Goal: Check status: Check status

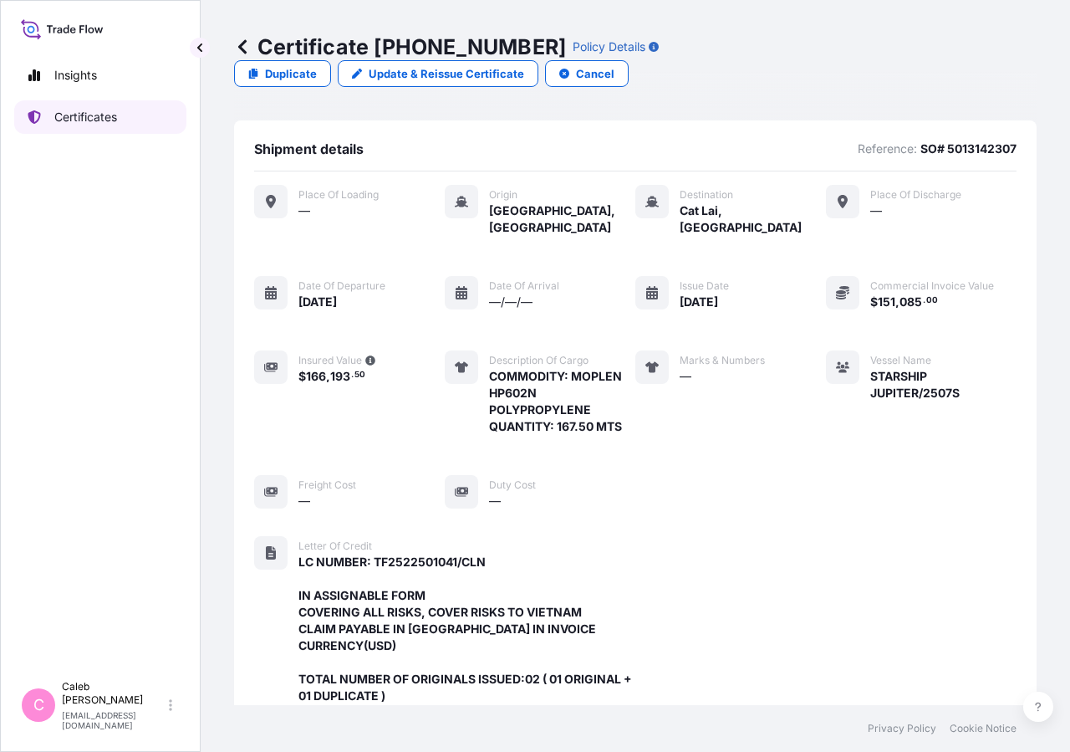
click at [117, 110] on p "Certificates" at bounding box center [85, 117] width 63 height 17
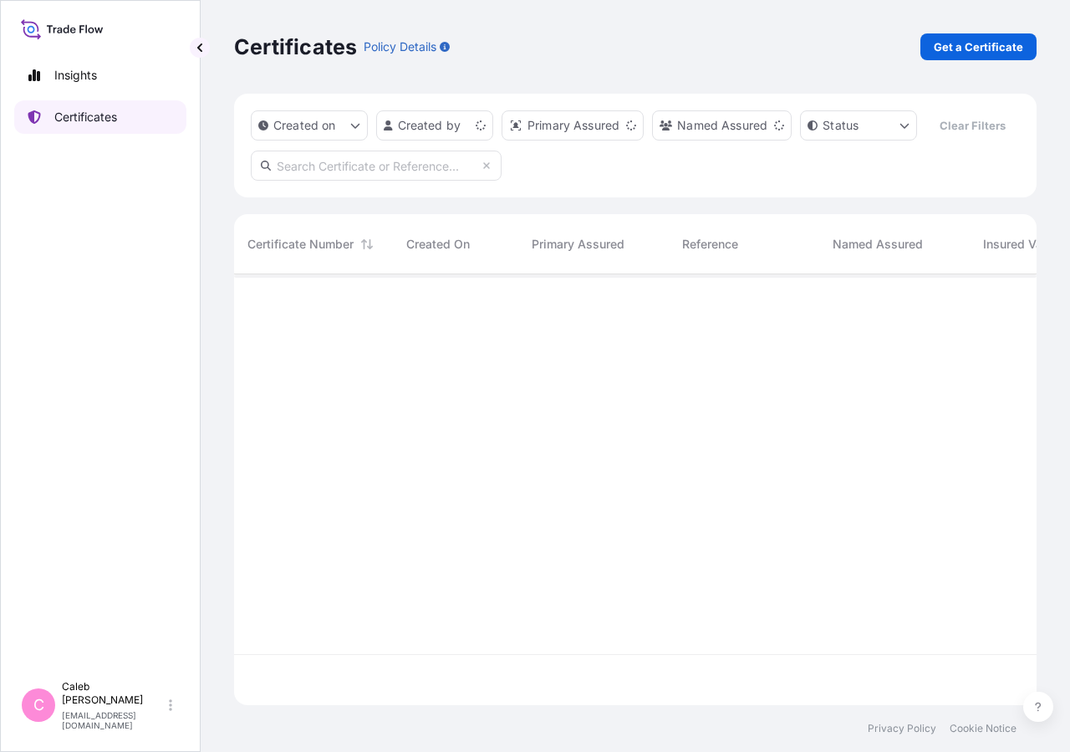
scroll to position [391, 789]
click at [316, 181] on input "text" at bounding box center [376, 166] width 251 height 30
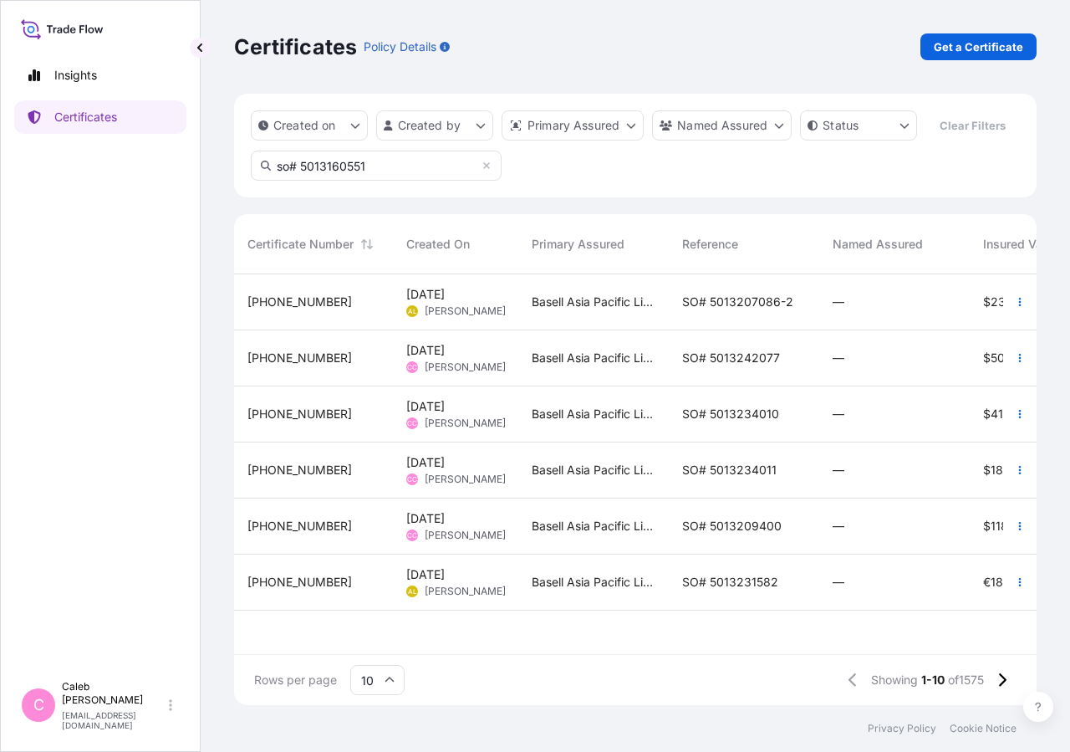
type input "so# 5013160551"
click at [775, 310] on span "SO# 5013207086-2" at bounding box center [737, 302] width 111 height 17
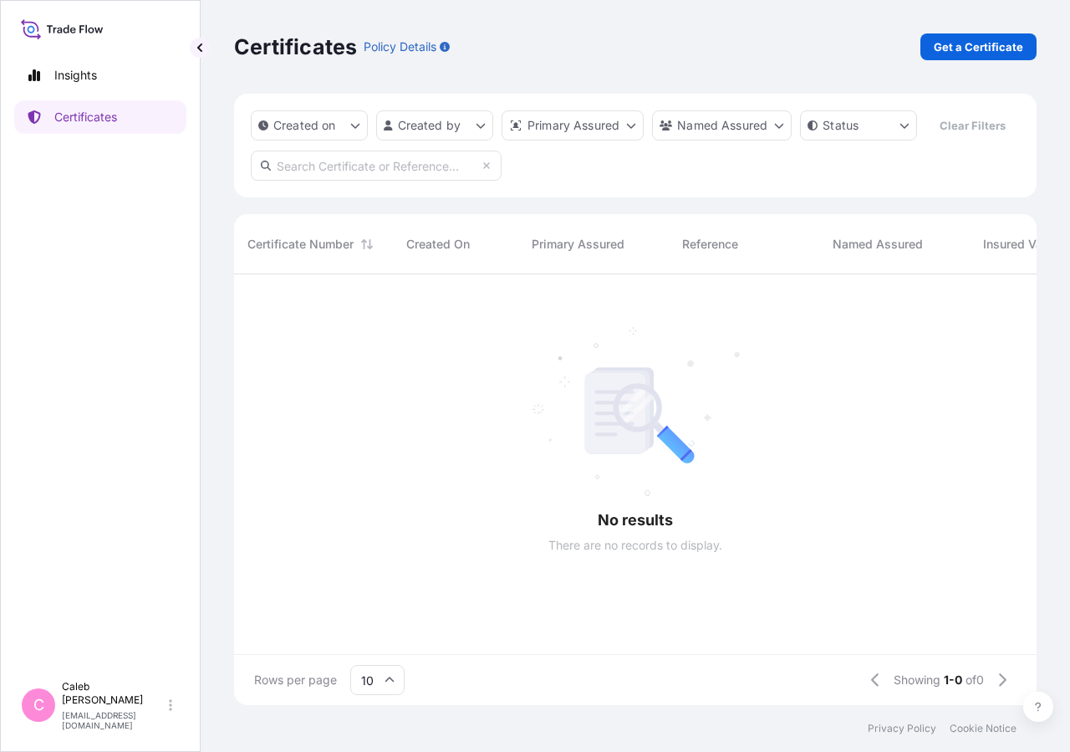
scroll to position [391, 789]
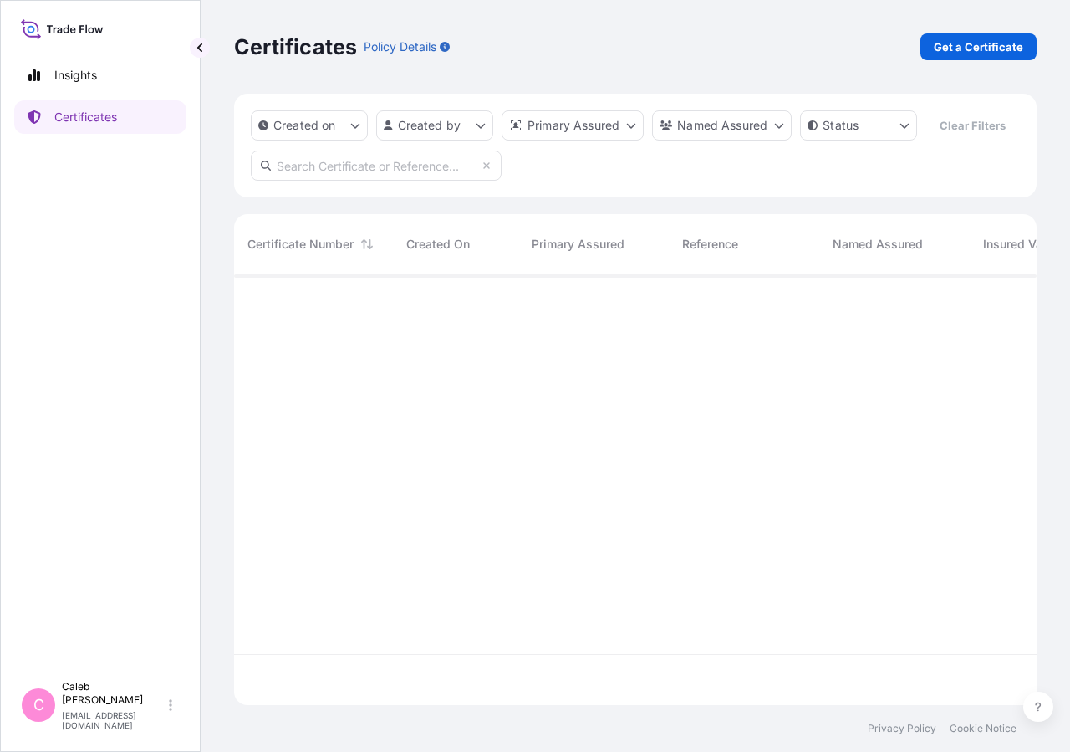
click at [426, 181] on input "text" at bounding box center [376, 166] width 251 height 30
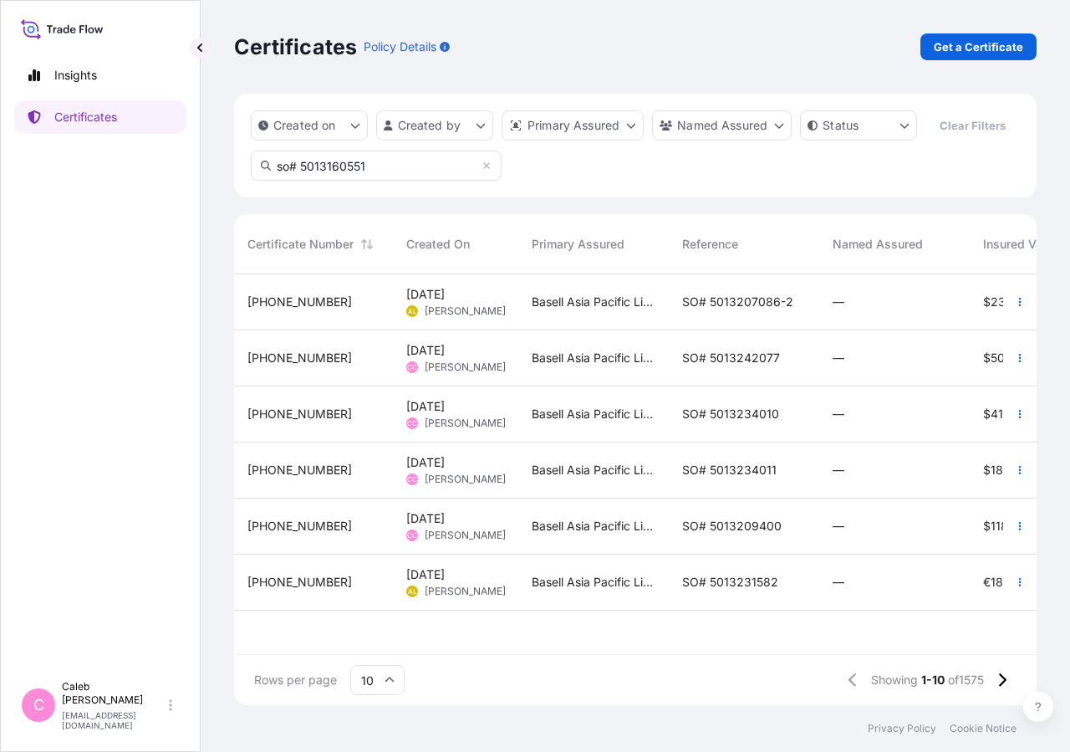
type input "so# 5013160551"
drag, startPoint x: 665, startPoint y: 335, endPoint x: 677, endPoint y: 179, distance: 156.8
click at [669, 274] on div "Basell Asia Pacific Limited" at bounding box center [593, 302] width 151 height 56
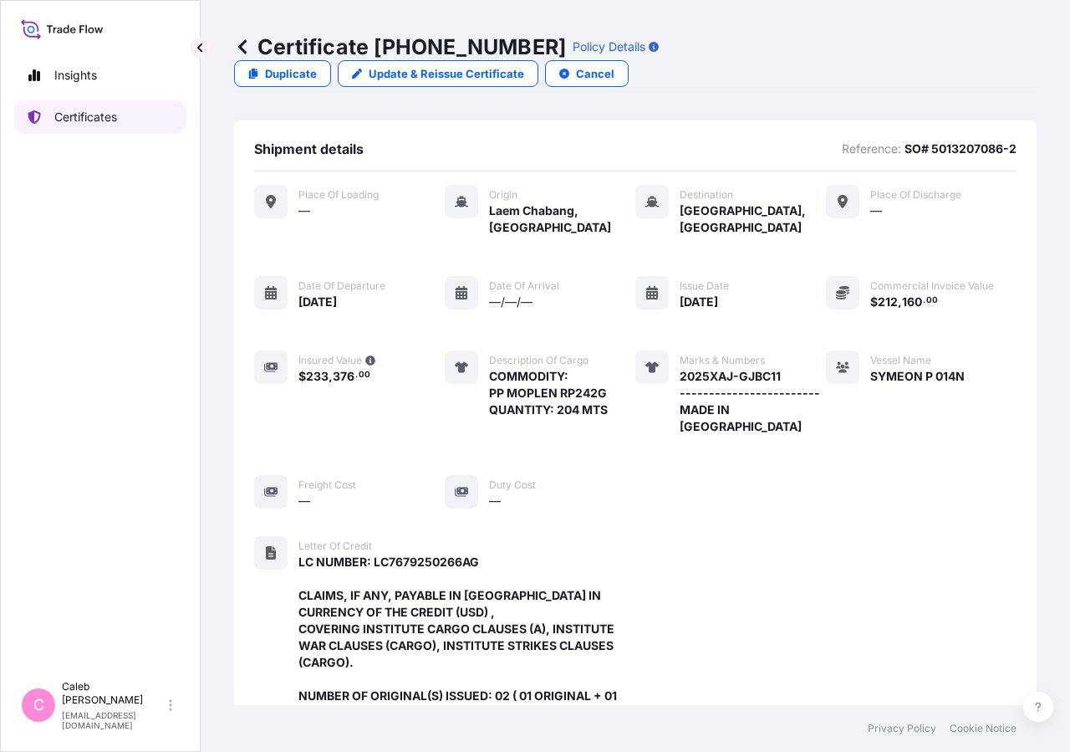
click at [97, 127] on link "Certificates" at bounding box center [100, 116] width 172 height 33
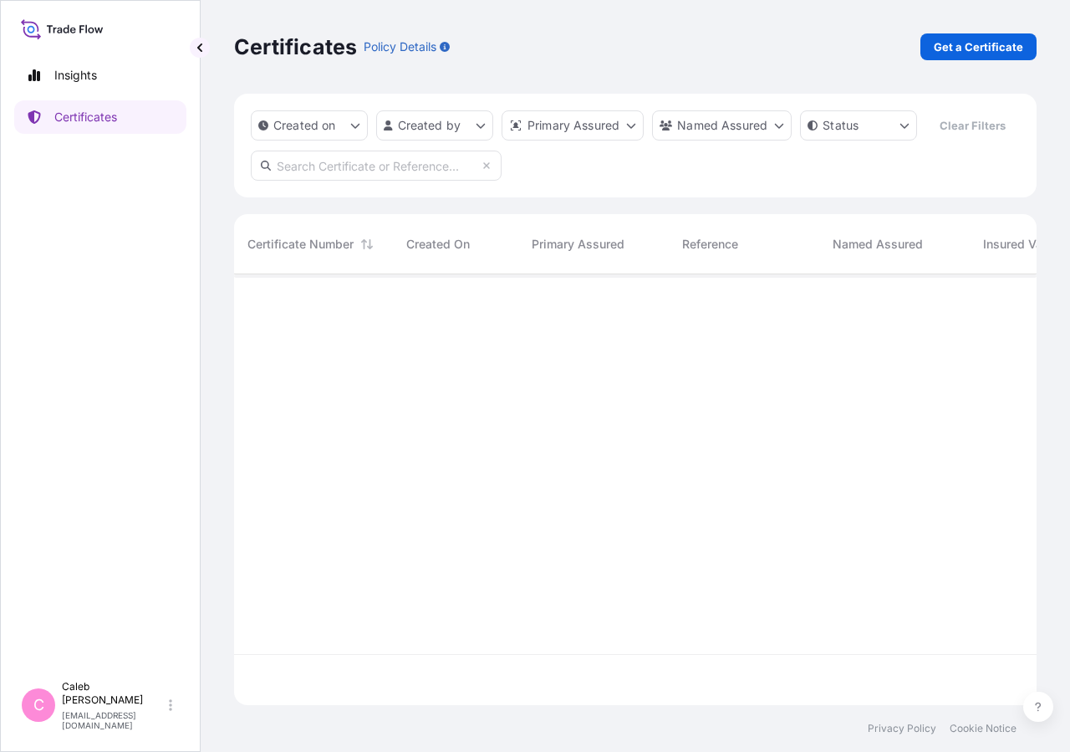
scroll to position [391, 789]
click at [378, 181] on input "text" at bounding box center [376, 166] width 251 height 30
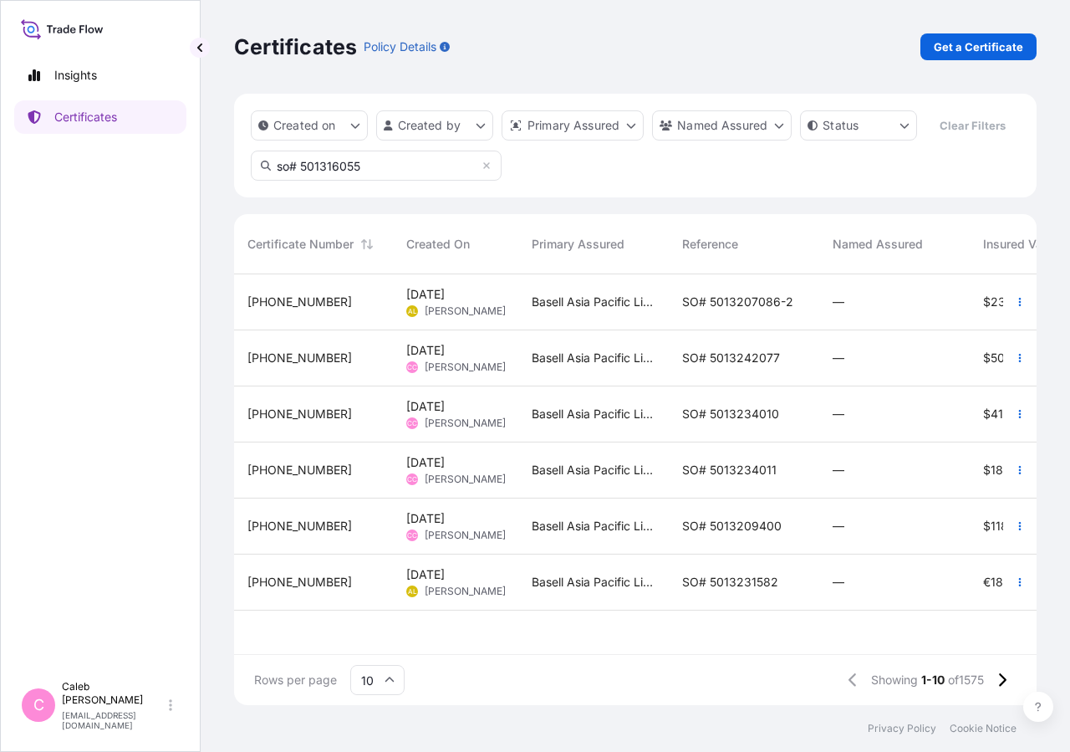
click at [304, 181] on input "so# 501316055" at bounding box center [376, 166] width 251 height 30
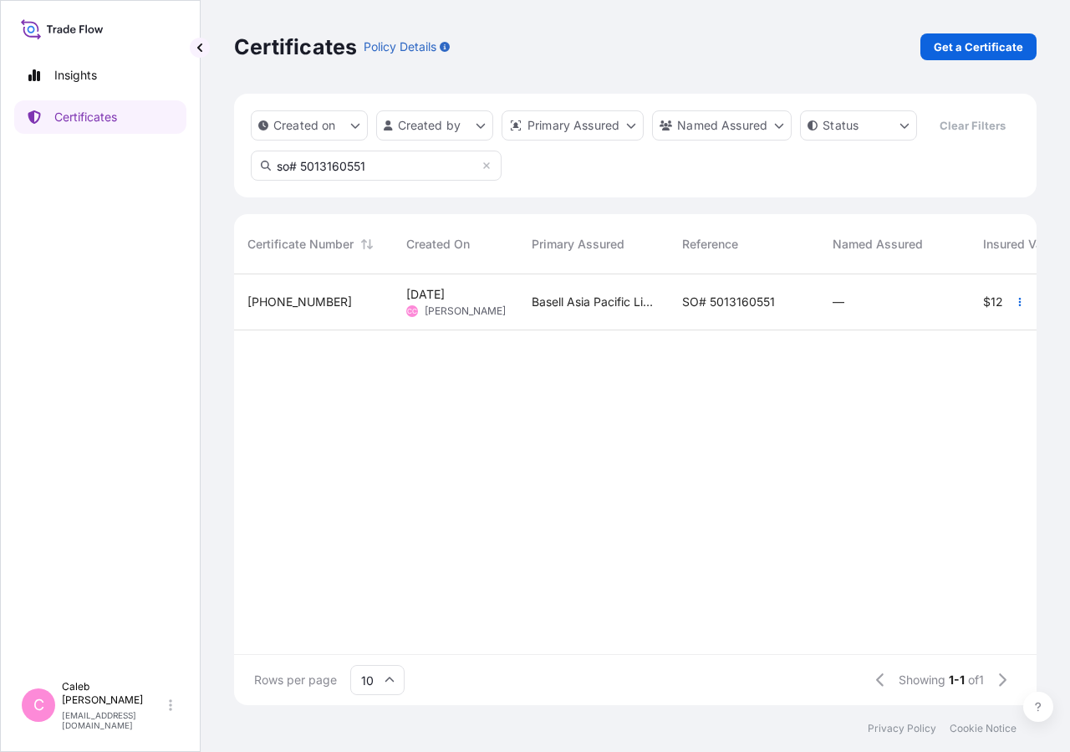
type input "so# 5013160551"
click at [717, 310] on span "SO# 5013160551" at bounding box center [728, 302] width 93 height 17
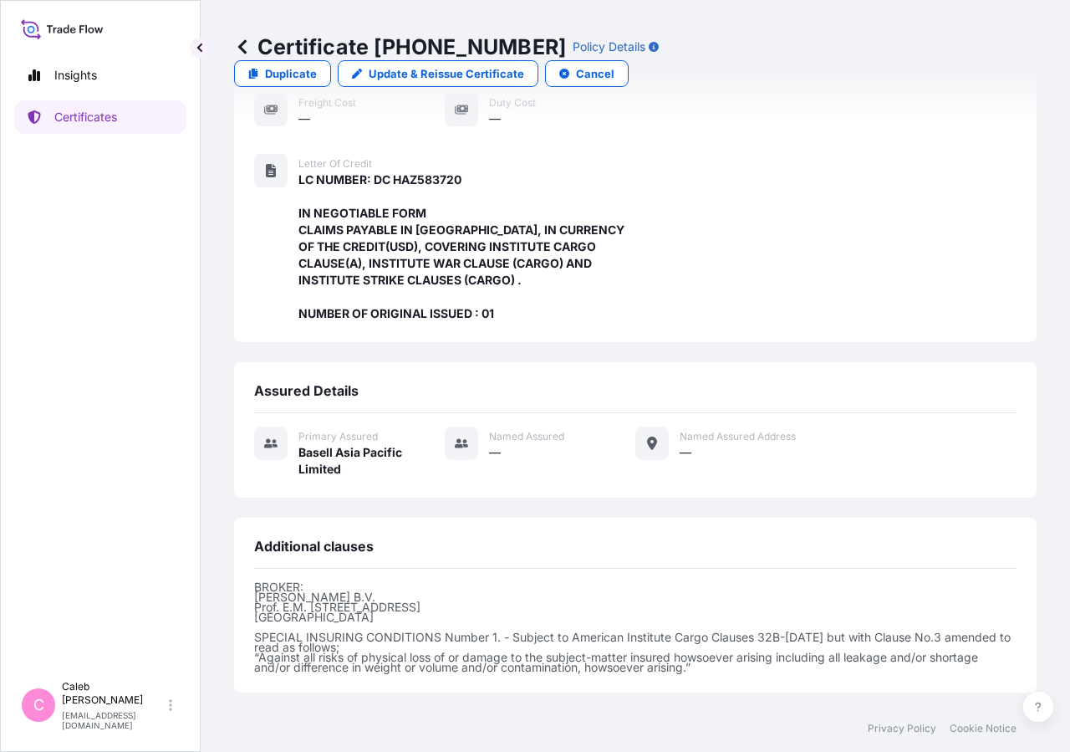
scroll to position [517, 0]
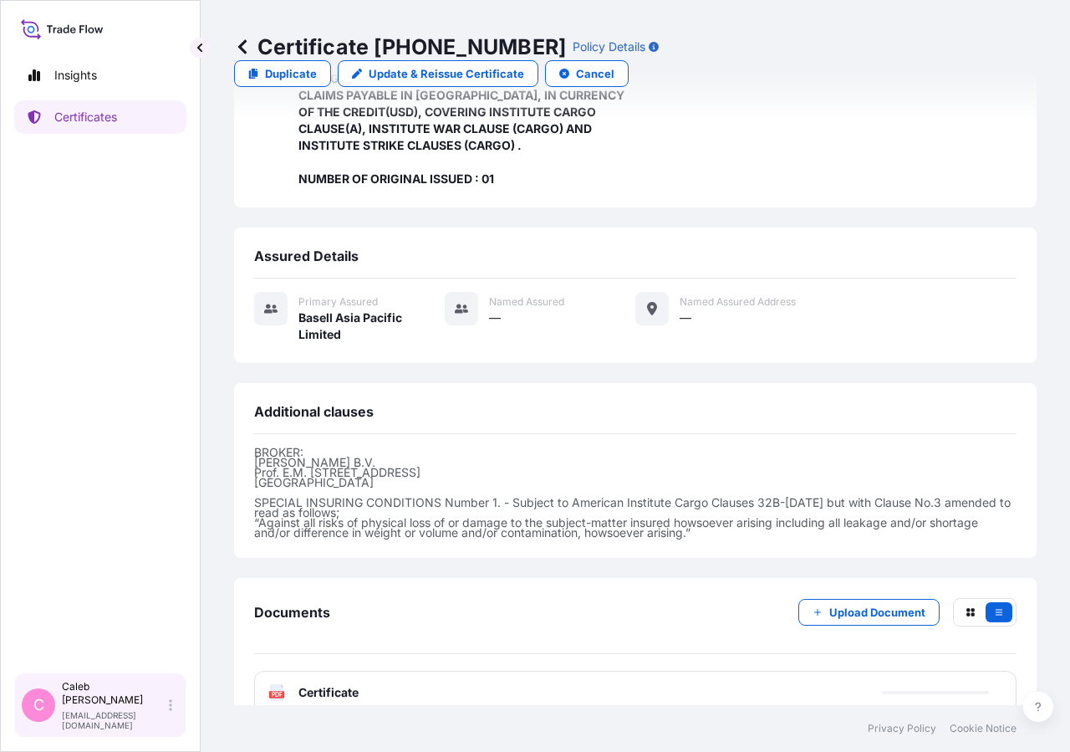
click at [93, 731] on div "C [PERSON_NAME] [EMAIL_ADDRESS][DOMAIN_NAME]" at bounding box center [100, 704] width 172 height 65
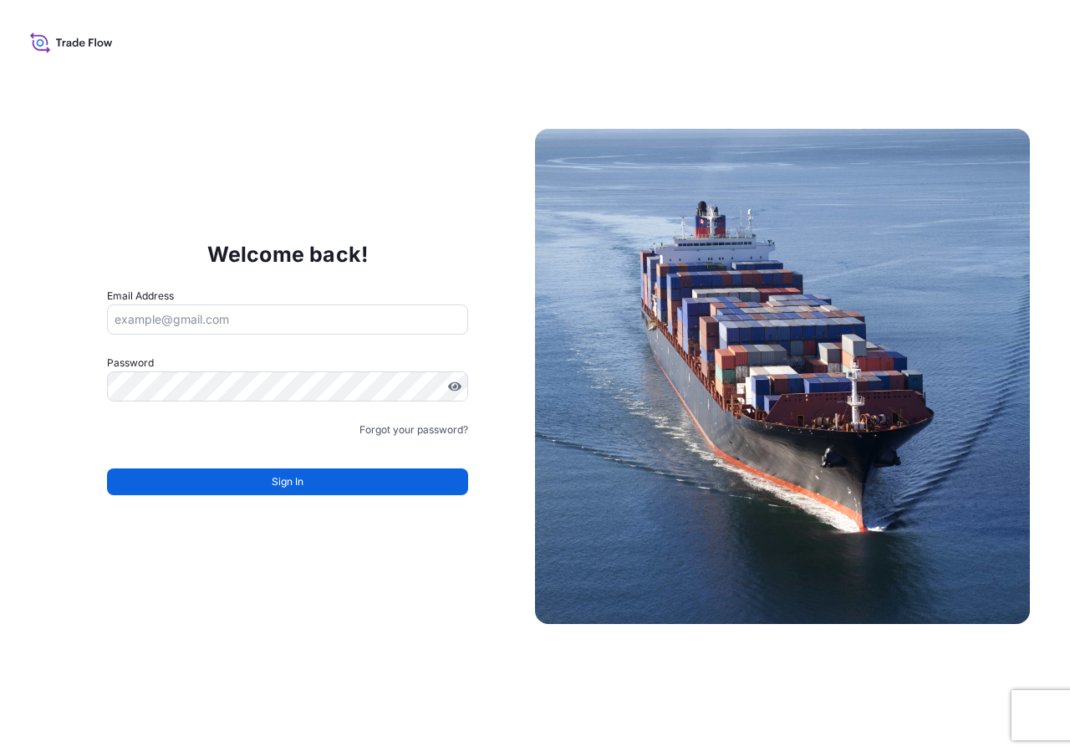
click at [1070, 71] on div "Welcome back! Email Address Password Must include: Upper & lower case letters S…" at bounding box center [535, 376] width 1070 height 752
